Goal: Task Accomplishment & Management: Complete application form

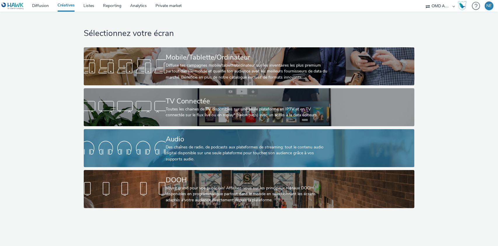
click at [181, 144] on div "Audio" at bounding box center [248, 139] width 164 height 10
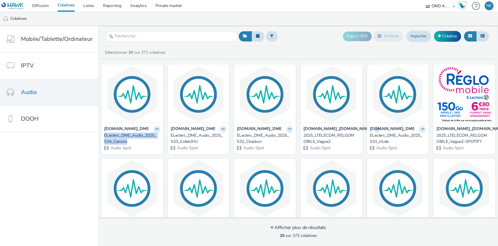
drag, startPoint x: 100, startPoint y: 134, endPoint x: 135, endPoint y: 140, distance: 35.5
click at [135, 140] on div "[DOMAIN_NAME]_DME ELeclerc_DME_Audio_2025_S34_Canson Audio Spot" at bounding box center [132, 138] width 62 height 31
copy div "ELeclerc_DME_Audio_2025_S34_Canson"
click at [446, 39] on link "Créative" at bounding box center [447, 36] width 27 height 11
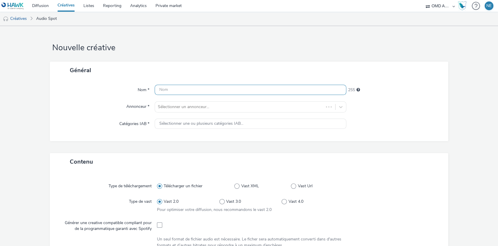
click at [219, 85] on input "text" at bounding box center [251, 90] width 192 height 10
paste input "ELeclerc_DME_Audio_2025_S34_Canson"
click at [217, 89] on input "ELeclerc_DME_Audio_2025_S34_Canson" at bounding box center [251, 90] width 192 height 10
drag, startPoint x: 220, startPoint y: 90, endPoint x: 261, endPoint y: 89, distance: 41.2
click at [261, 89] on input "ELeclerc_DME_Audio_2025_S35_Canson" at bounding box center [251, 90] width 192 height 10
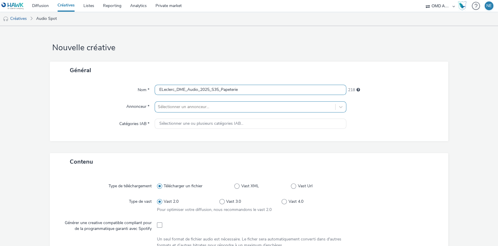
type input "ELeclerc_DME_Audio_2025_S35_Papeterie"
click at [278, 109] on div at bounding box center [245, 106] width 175 height 7
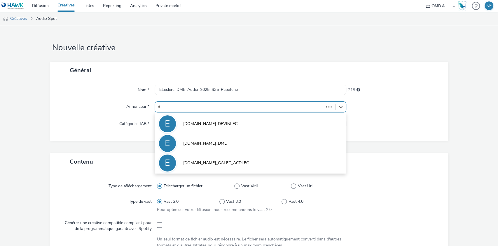
type input "dm"
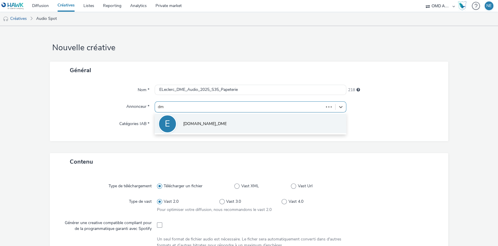
click at [235, 114] on li "E [DOMAIN_NAME]_DME" at bounding box center [251, 124] width 192 height 20
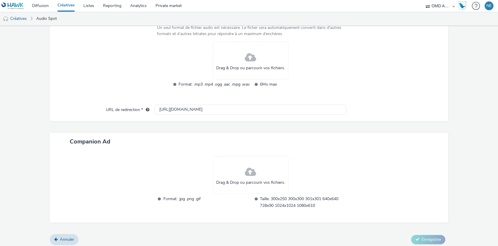
type input "[URL][DOMAIN_NAME][PERSON_NAME]"
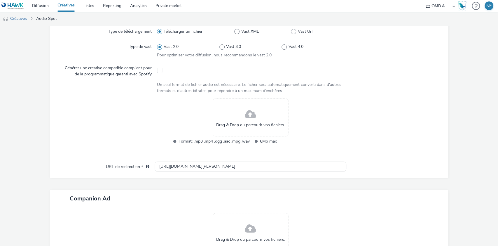
scroll to position [179, 0]
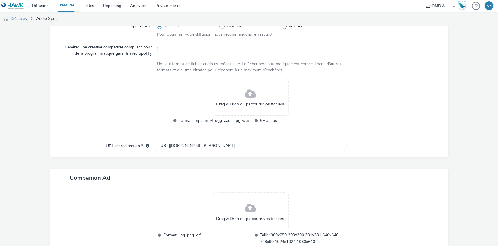
click at [248, 83] on div "Drag & Drop ou parcourir vos fichiers." at bounding box center [251, 97] width 76 height 38
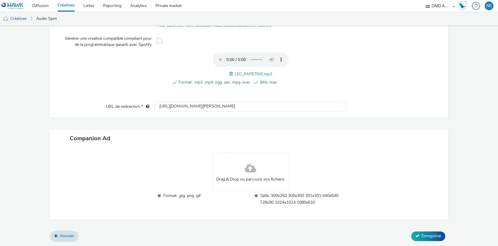
scroll to position [187, 0]
click at [422, 235] on span "Enregistrer" at bounding box center [432, 237] width 20 height 6
